Goal: Task Accomplishment & Management: Manage account settings

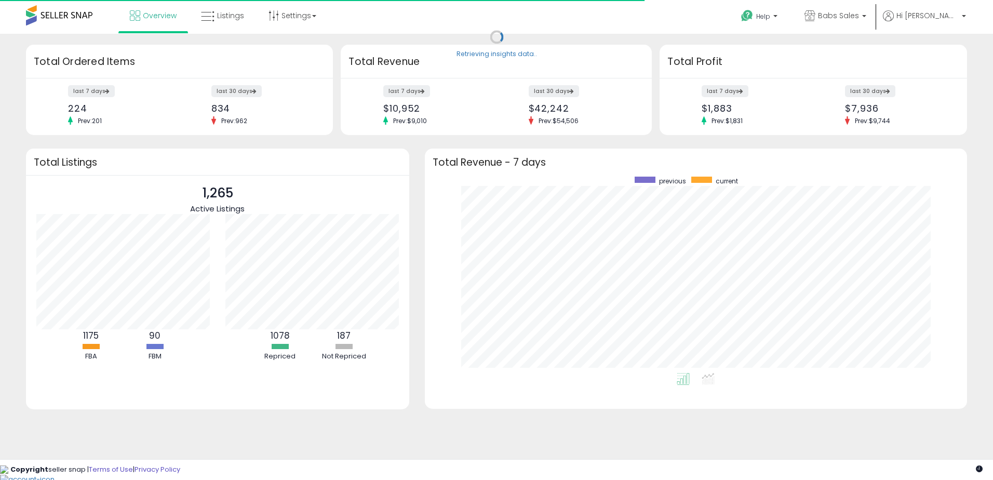
scroll to position [196, 521]
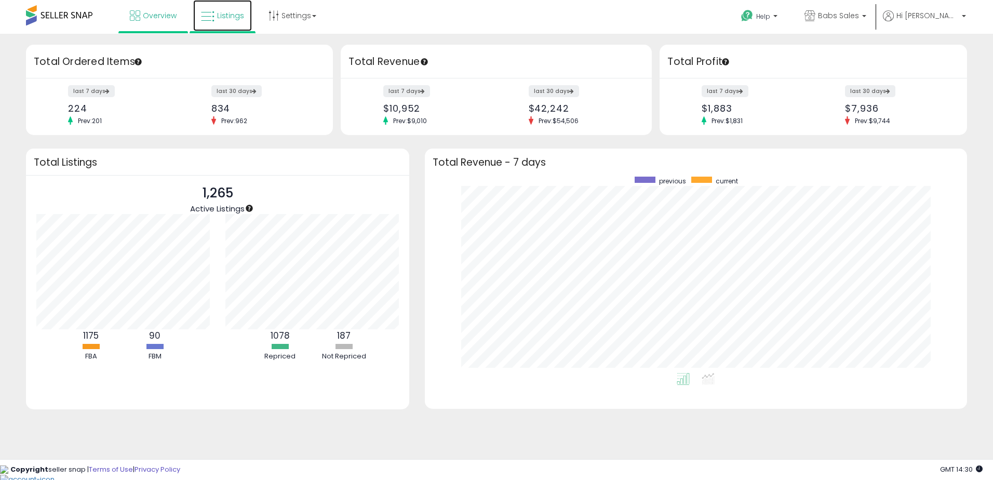
click at [224, 19] on span "Listings" at bounding box center [230, 15] width 27 height 10
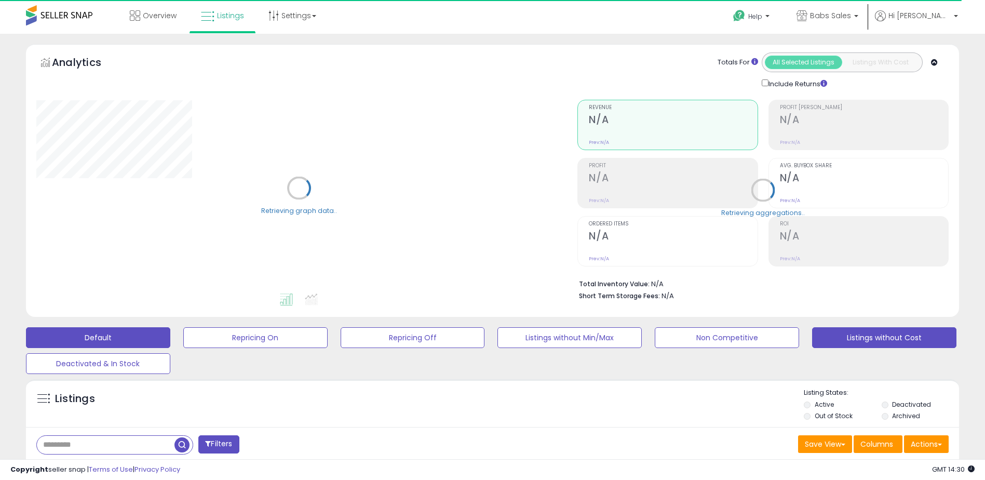
click at [328, 336] on button "Listings without Cost" at bounding box center [255, 337] width 144 height 21
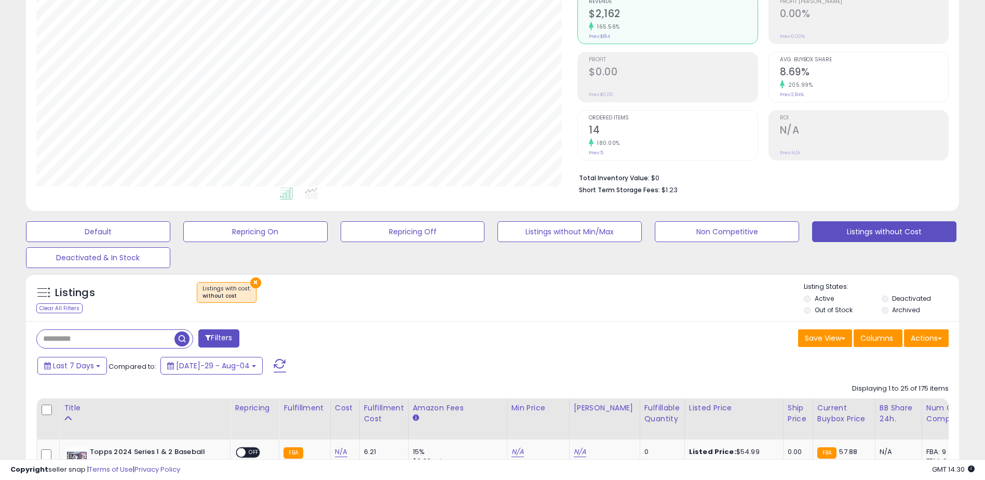
scroll to position [208, 0]
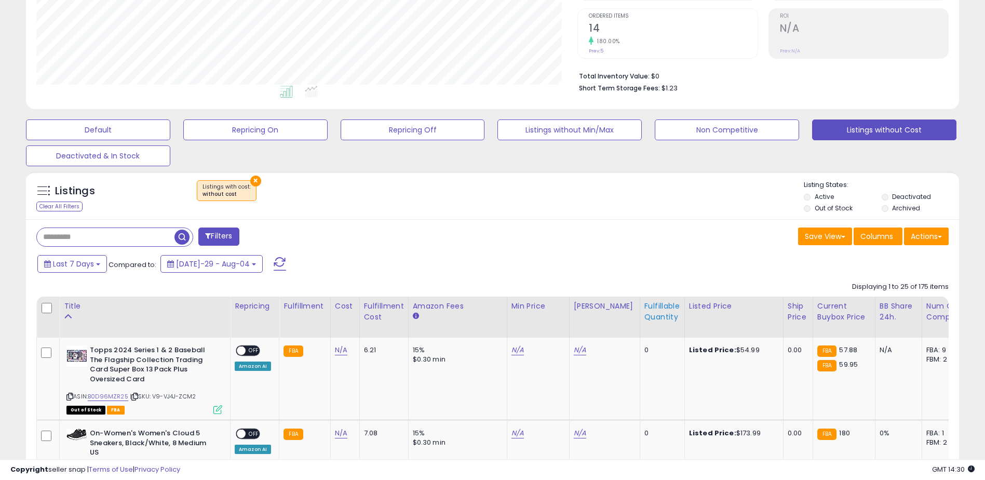
click at [644, 310] on div "Fulfillable Quantity" at bounding box center [662, 312] width 36 height 22
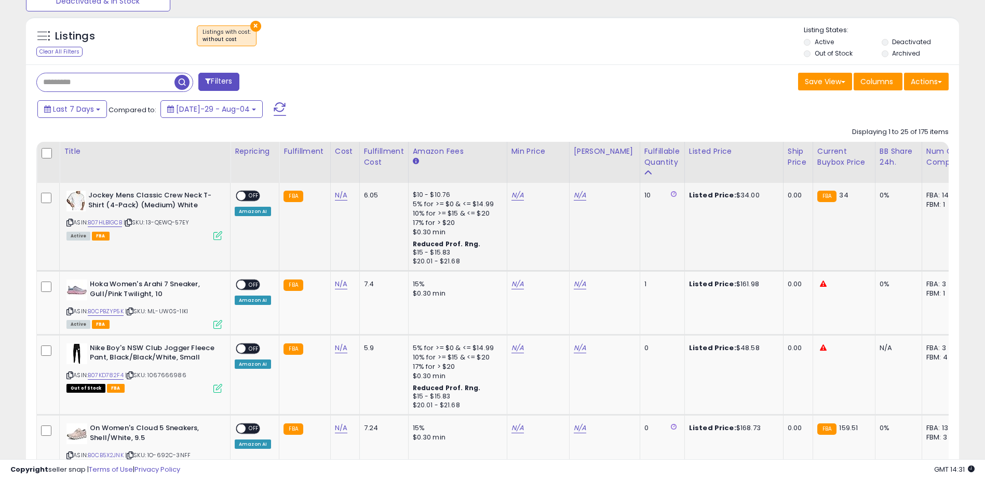
scroll to position [363, 0]
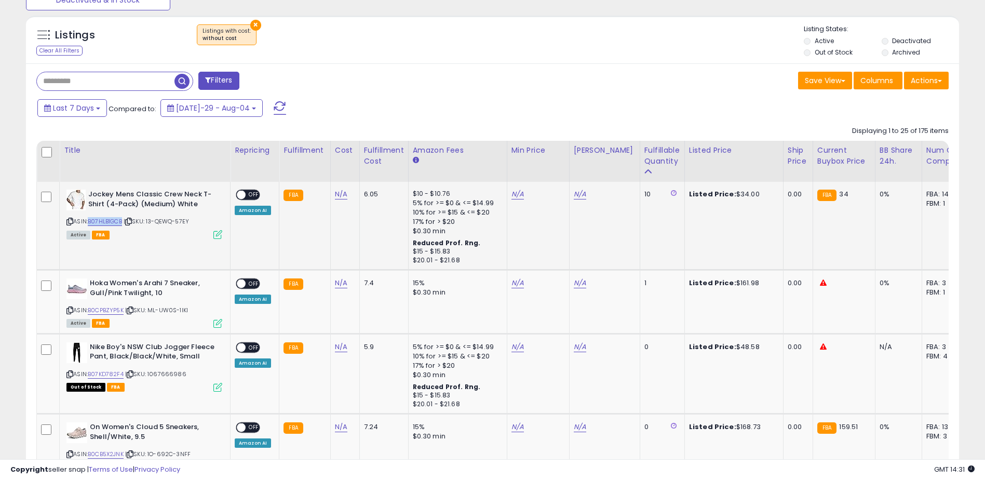
drag, startPoint x: 125, startPoint y: 220, endPoint x: 91, endPoint y: 222, distance: 33.8
click at [91, 222] on div "ASIN: B07HLB1GCB | SKU: 13-QEWQ-57EY Active FBA" at bounding box center [144, 214] width 156 height 48
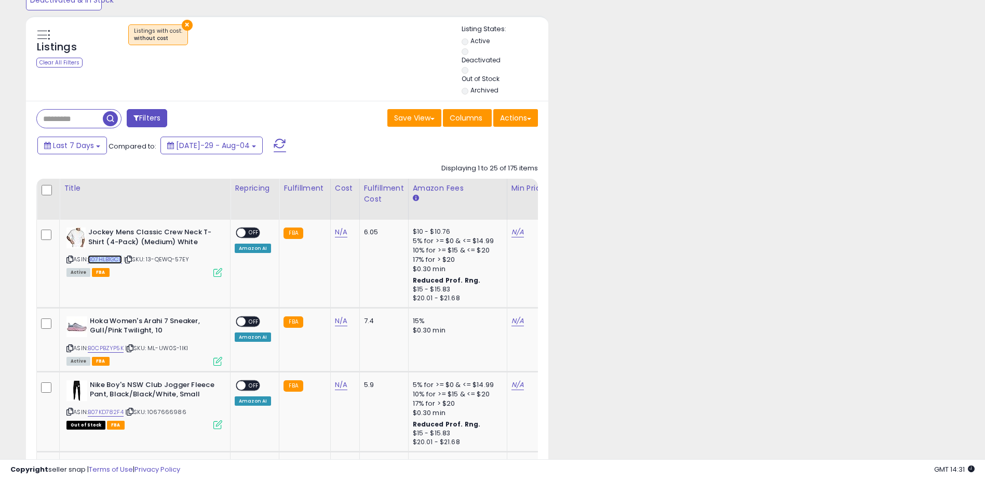
scroll to position [519062, 518973]
click at [341, 234] on link "N/A" at bounding box center [341, 232] width 12 height 10
click at [281, 208] on input "number" at bounding box center [309, 207] width 92 height 18
type input "*****"
click at [371, 208] on icon "submit" at bounding box center [368, 205] width 6 height 6
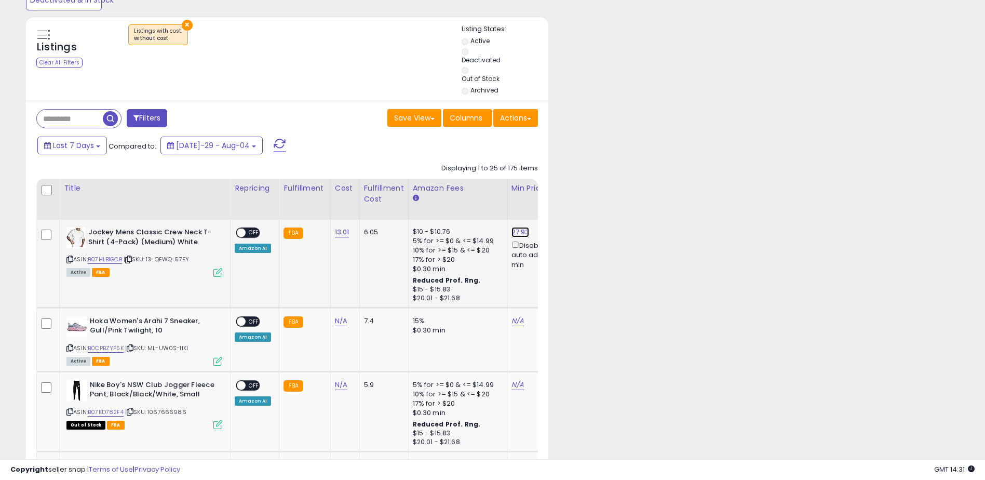
click at [512, 232] on link "27.93" at bounding box center [520, 232] width 18 height 10
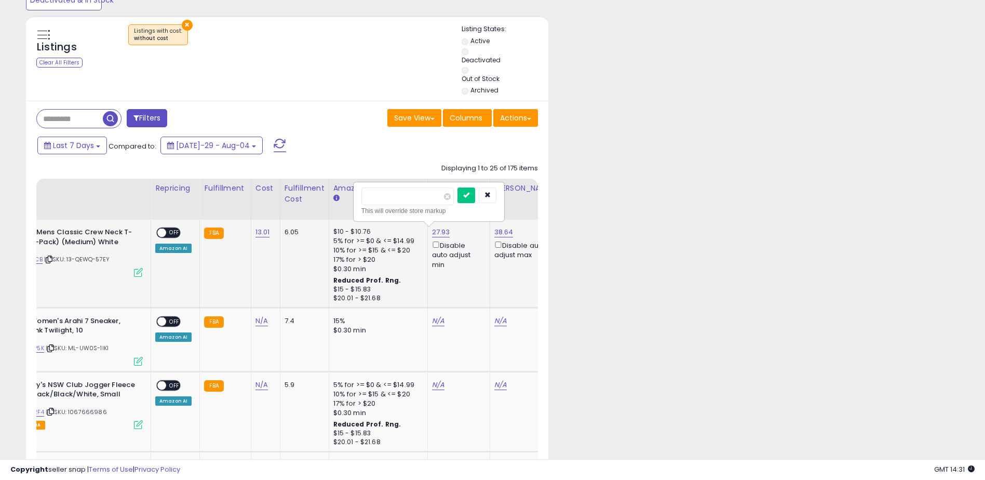
type input "*"
type input "*****"
click at [475, 192] on button "submit" at bounding box center [466, 195] width 18 height 16
click at [165, 230] on span at bounding box center [161, 232] width 9 height 9
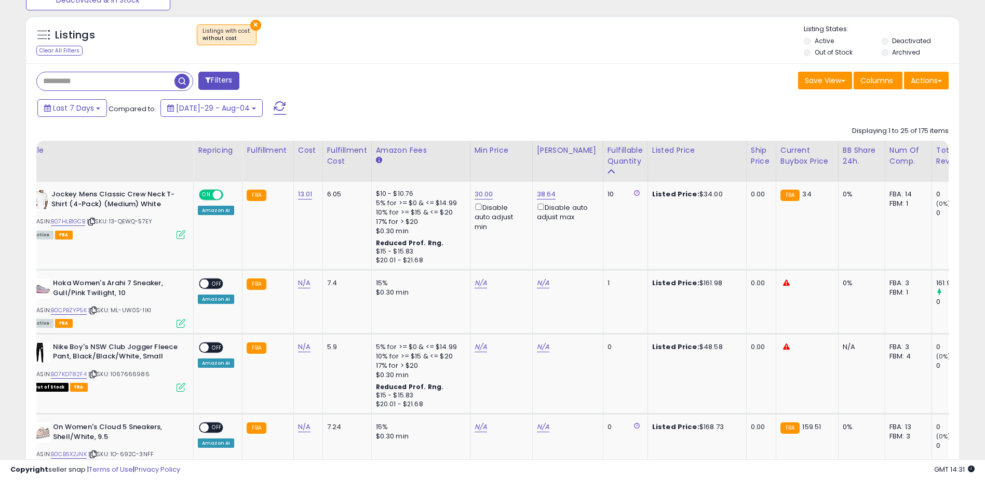
scroll to position [0, 0]
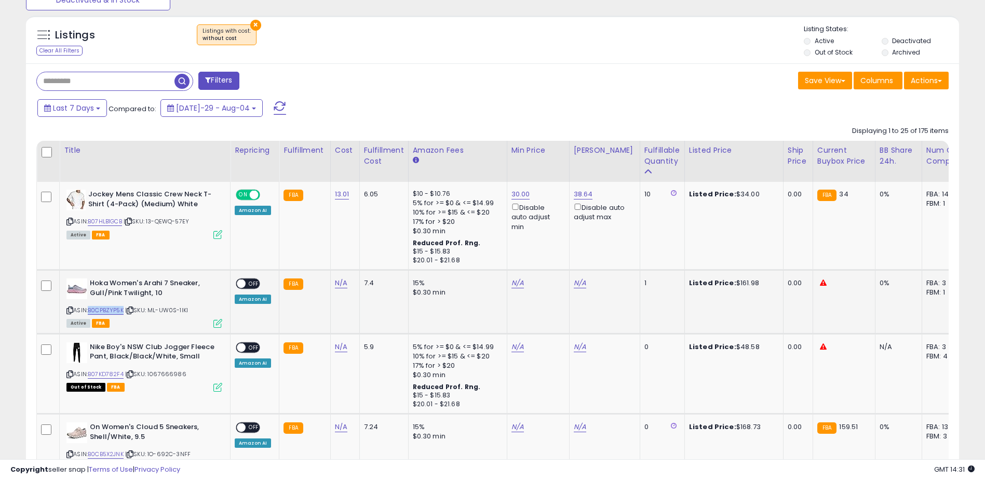
drag, startPoint x: 126, startPoint y: 310, endPoint x: 91, endPoint y: 307, distance: 34.9
click at [91, 307] on div "ASIN: B0CPBZYP5K | SKU: ML-UW0S-1IKI Active FBA" at bounding box center [144, 302] width 156 height 48
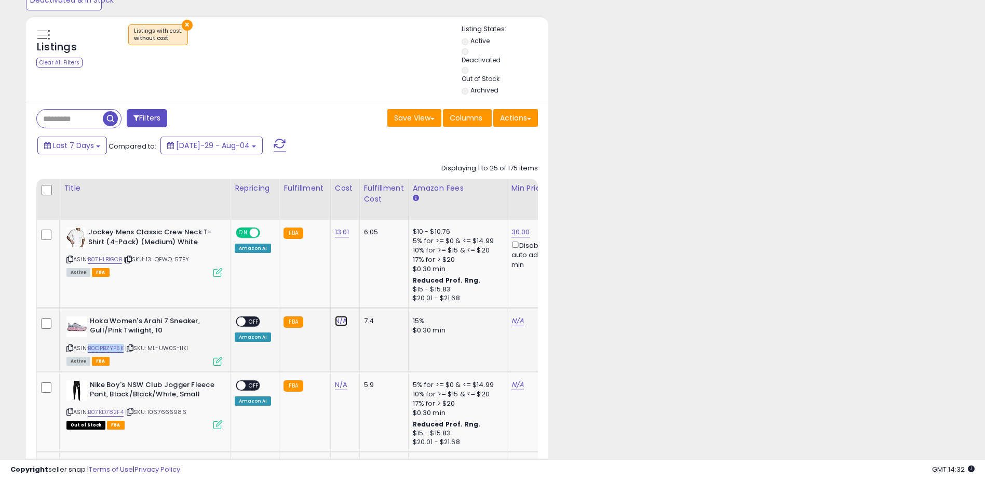
click at [337, 320] on link "N/A" at bounding box center [341, 321] width 12 height 10
click at [292, 292] on input "number" at bounding box center [309, 296] width 92 height 18
type input "*****"
click at [371, 293] on icon "submit" at bounding box center [368, 294] width 6 height 6
click at [243, 324] on span at bounding box center [241, 321] width 9 height 9
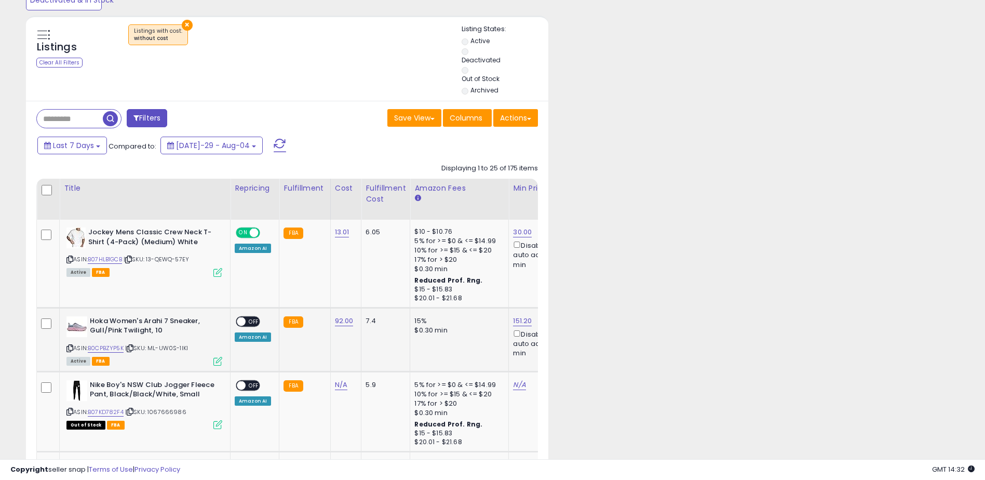
click at [240, 320] on span at bounding box center [241, 321] width 9 height 9
